Goal: Task Accomplishment & Management: Use online tool/utility

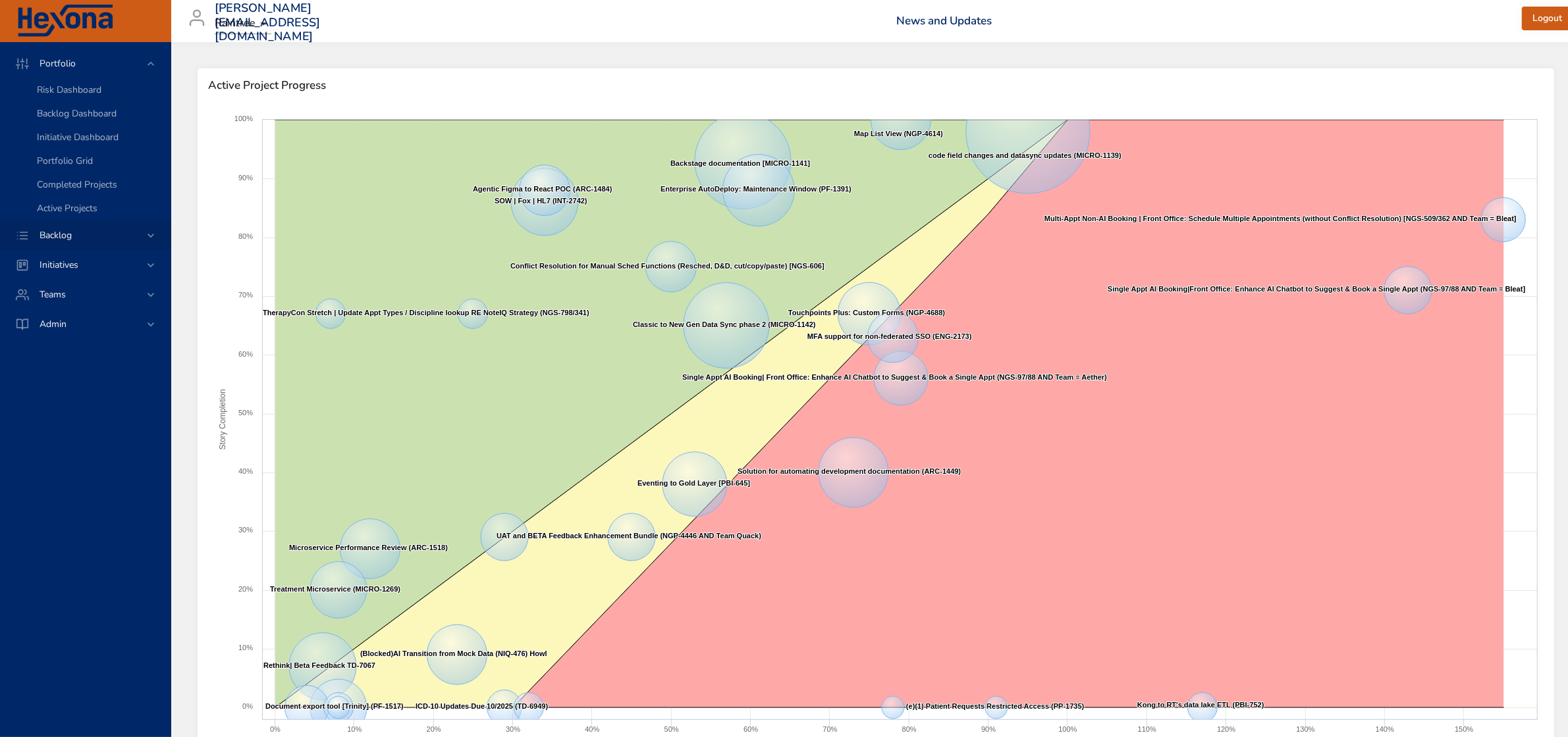
click at [76, 230] on span "Backlog" at bounding box center [56, 235] width 53 height 12
click at [57, 121] on span "Backlog Details" at bounding box center [68, 119] width 63 height 12
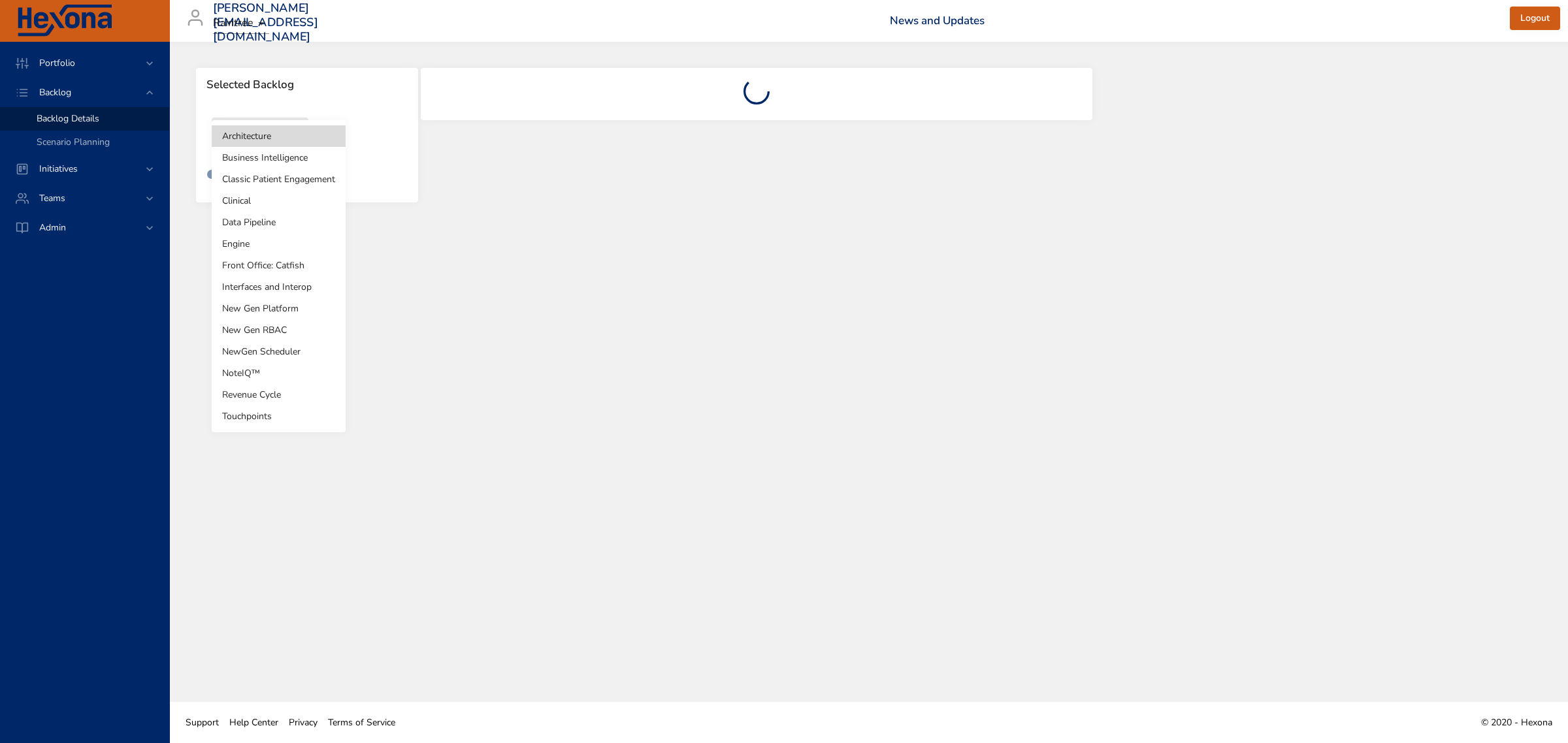
click at [271, 131] on body "Portfolio Backlog Backlog Details Scenario Planning Initiatives Teams Admin [PE…" at bounding box center [784, 372] width 1568 height 743
click at [278, 374] on li "NoteIQ™" at bounding box center [279, 374] width 134 height 22
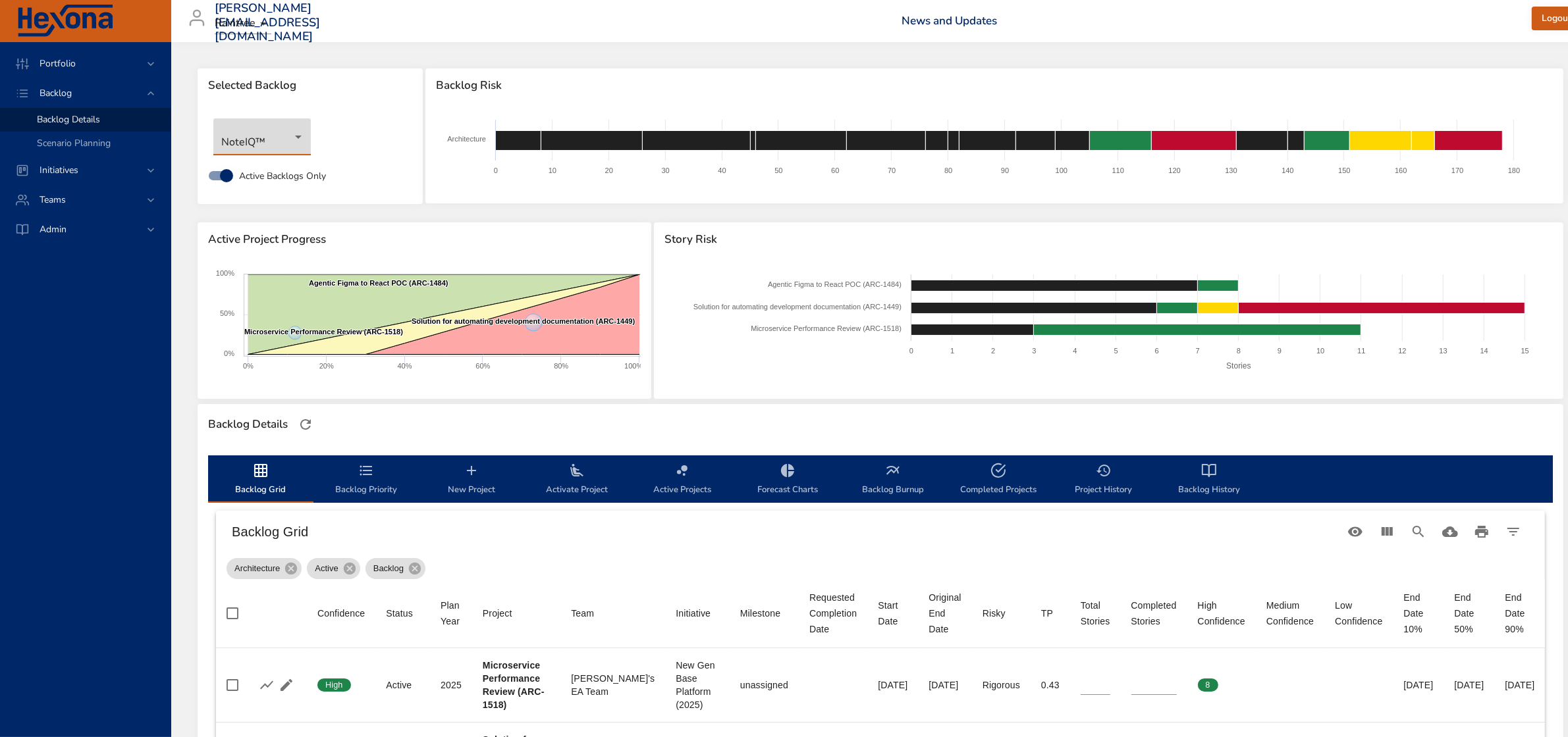
type input "*"
type input "**"
type input "*"
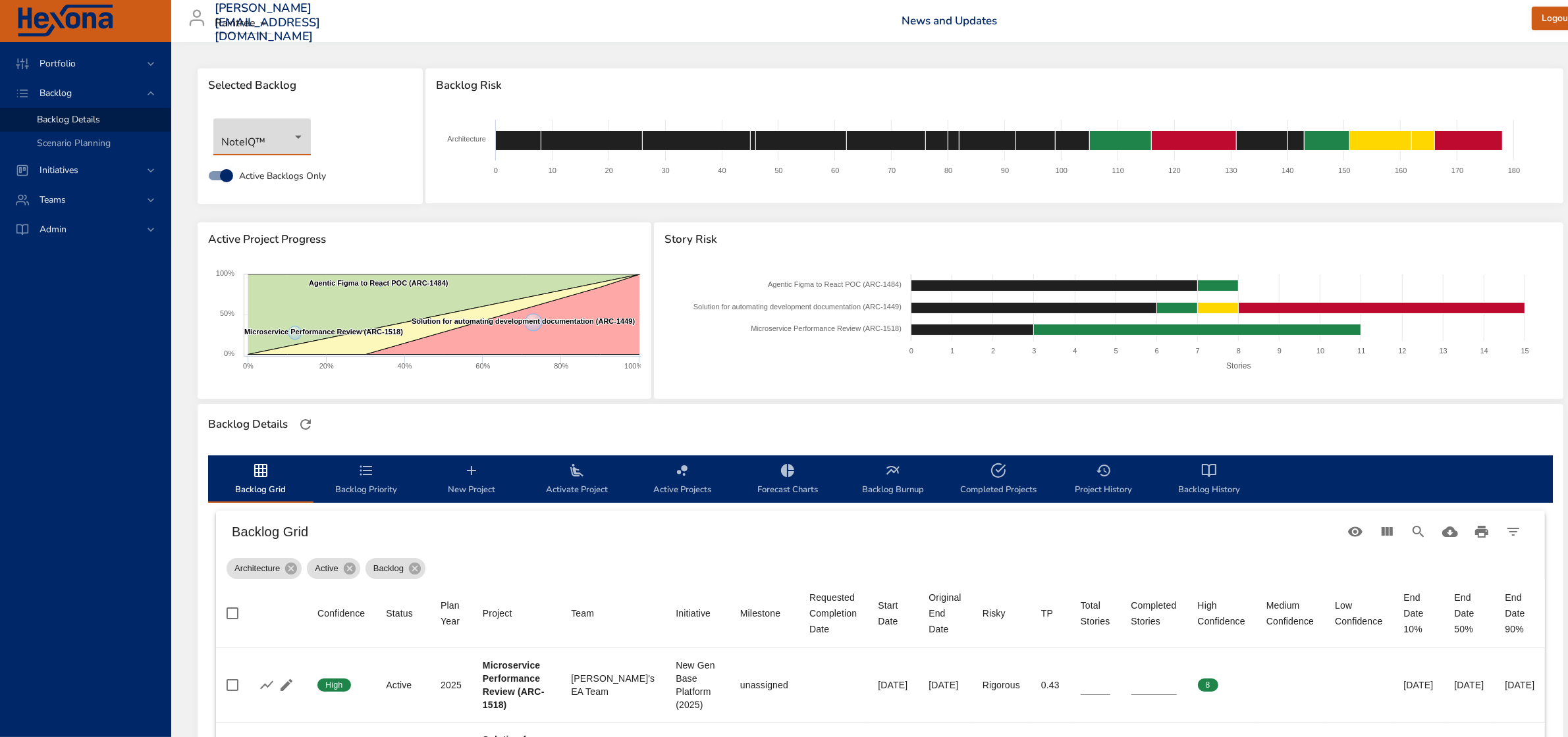
type input "*"
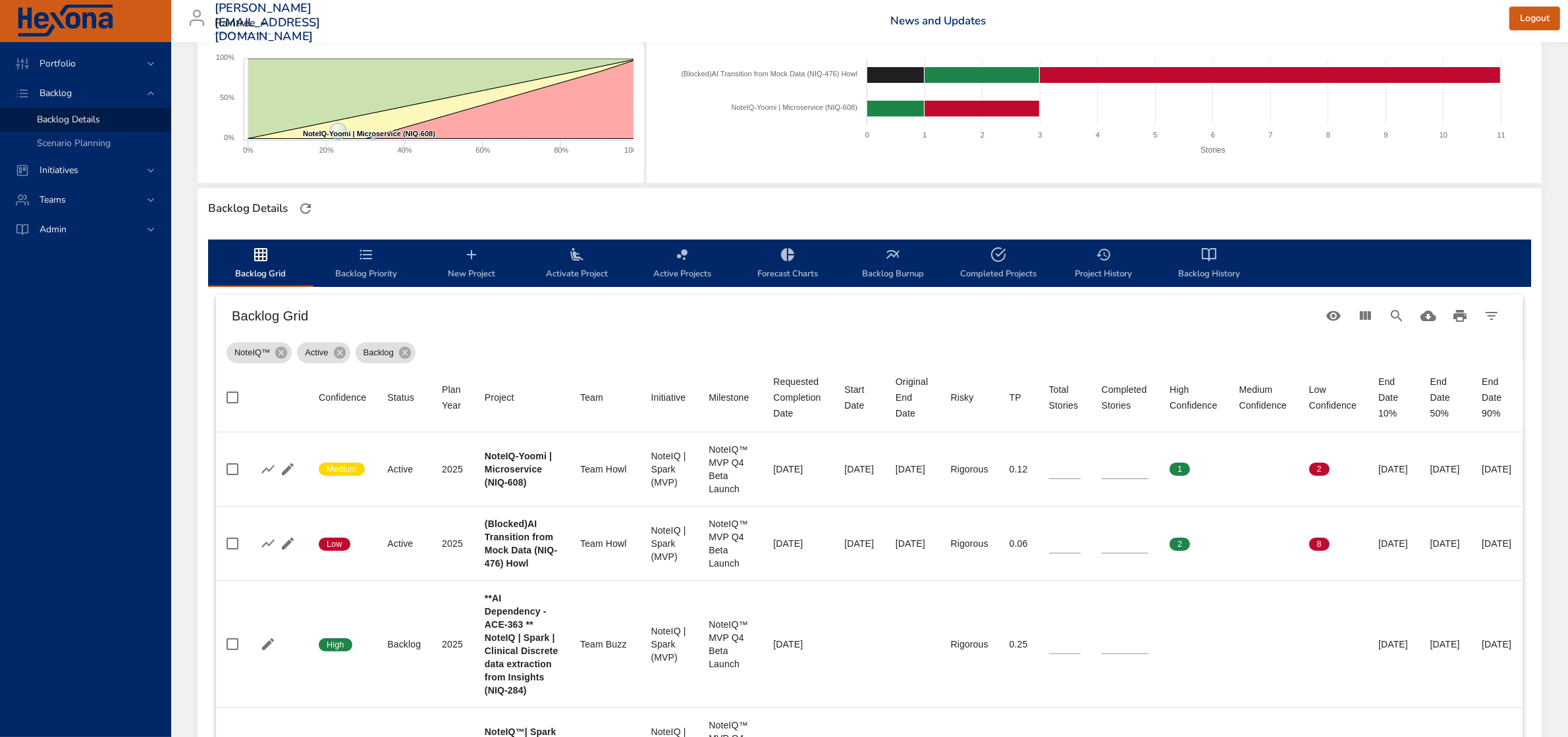
scroll to position [165, 0]
